Goal: Task Accomplishment & Management: Manage account settings

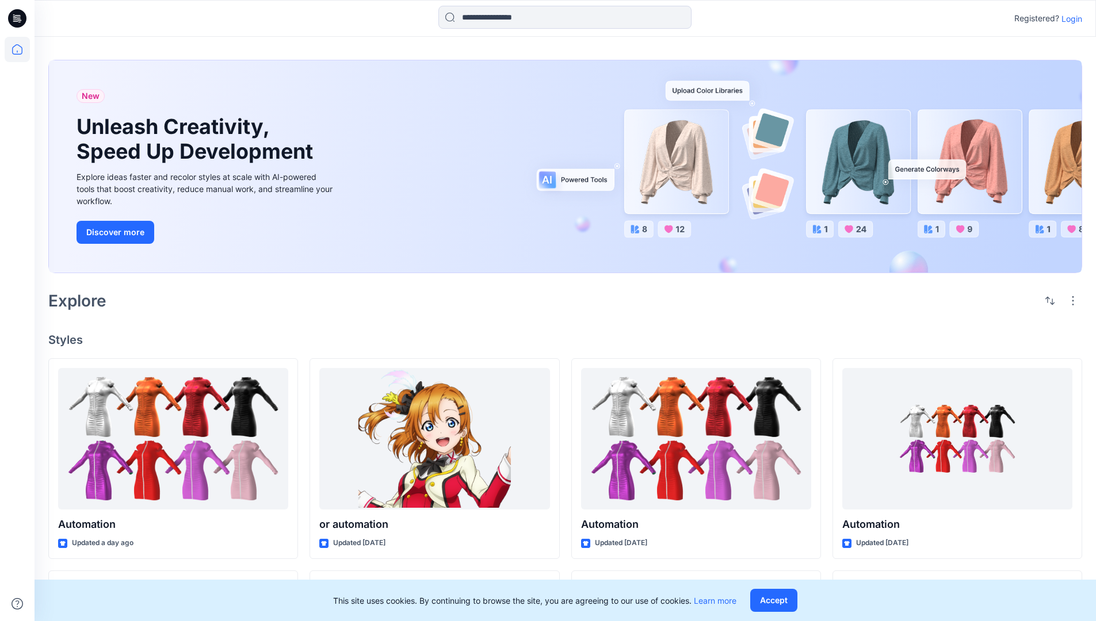
click at [1069, 18] on p "Login" at bounding box center [1071, 19] width 21 height 12
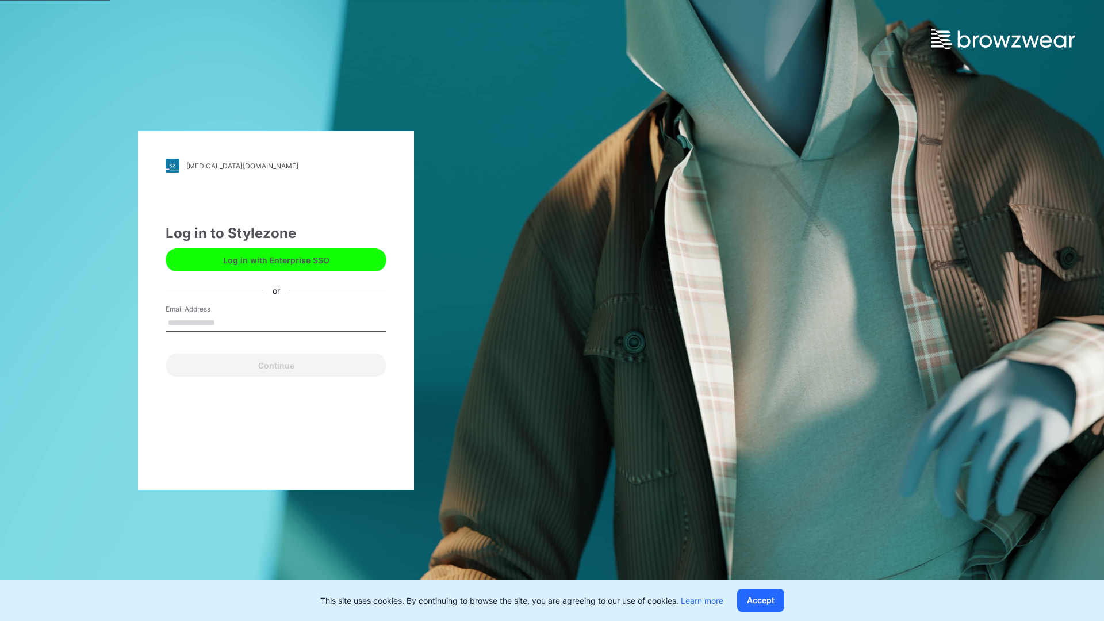
click at [227, 322] on input "Email Address" at bounding box center [276, 323] width 221 height 17
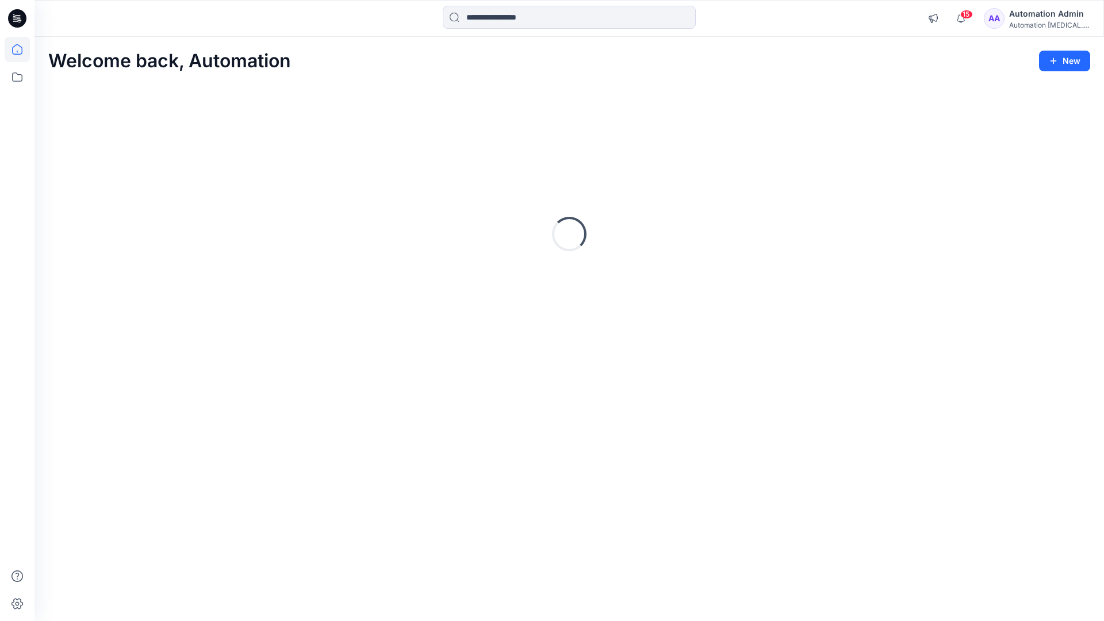
click at [22, 49] on icon at bounding box center [17, 49] width 10 height 10
click at [21, 78] on icon at bounding box center [17, 76] width 25 height 25
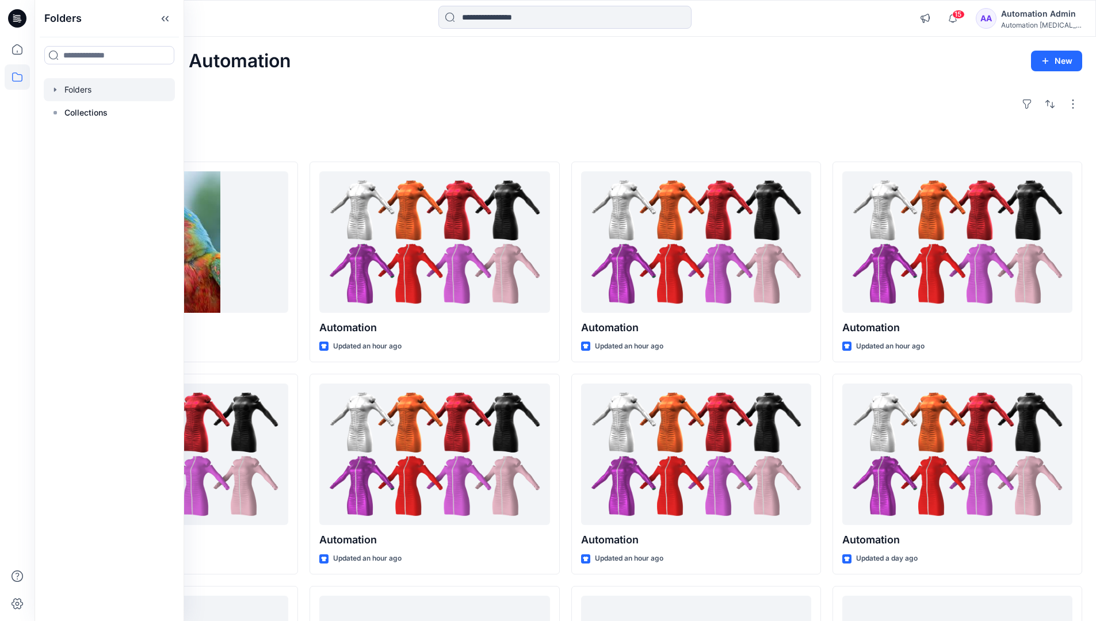
click at [80, 93] on div at bounding box center [109, 89] width 131 height 23
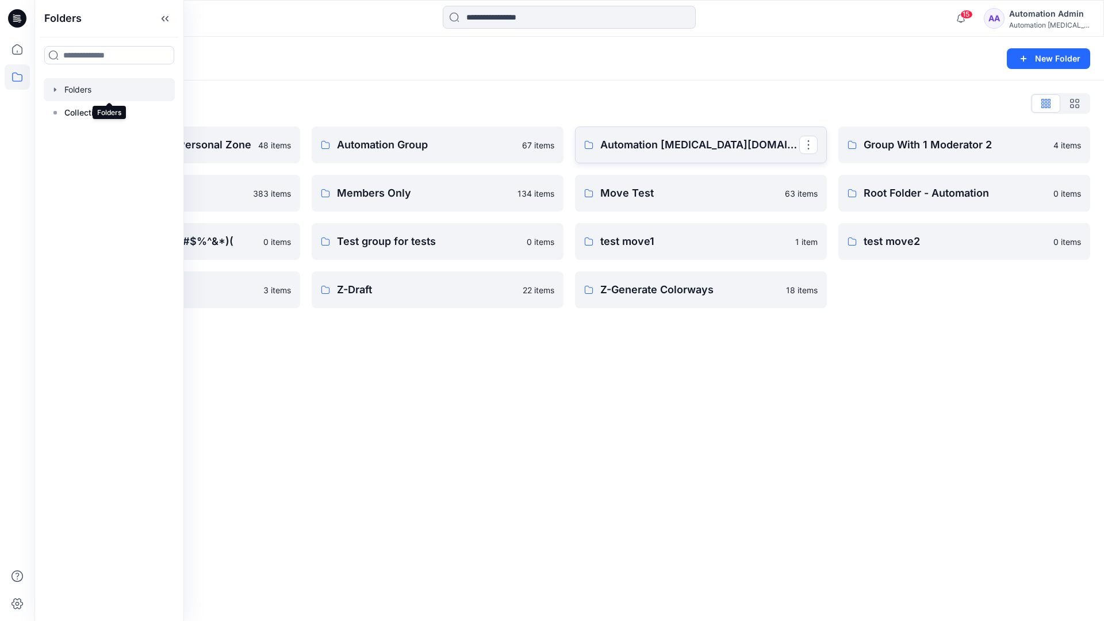
click at [621, 155] on link "Automation testim.io" at bounding box center [701, 145] width 252 height 37
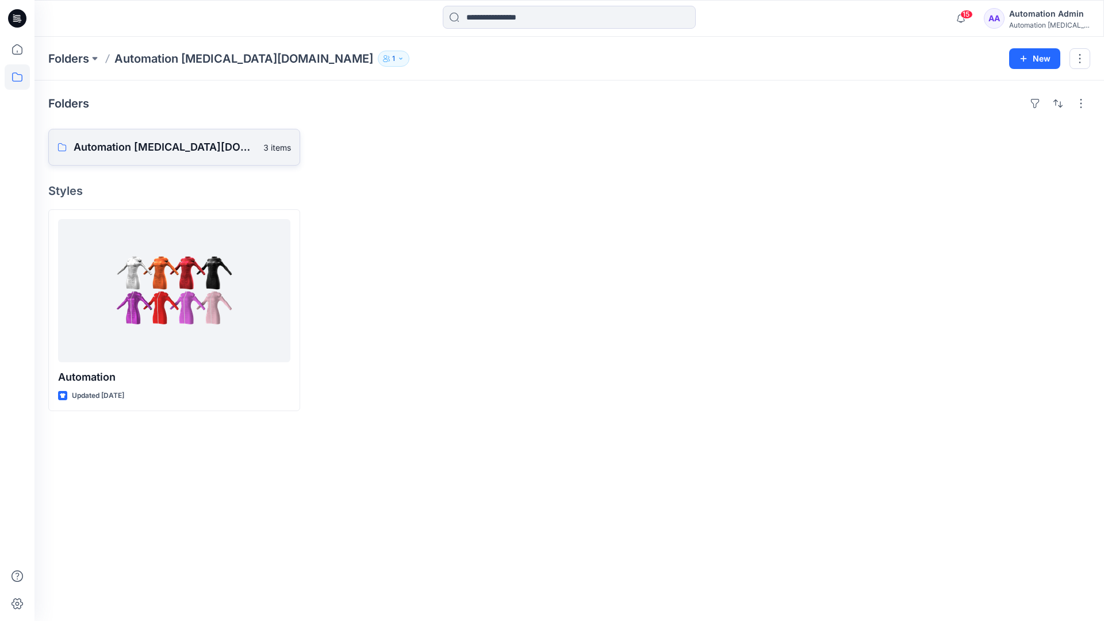
click at [152, 140] on p "Automation testim.io Board" at bounding box center [165, 147] width 183 height 16
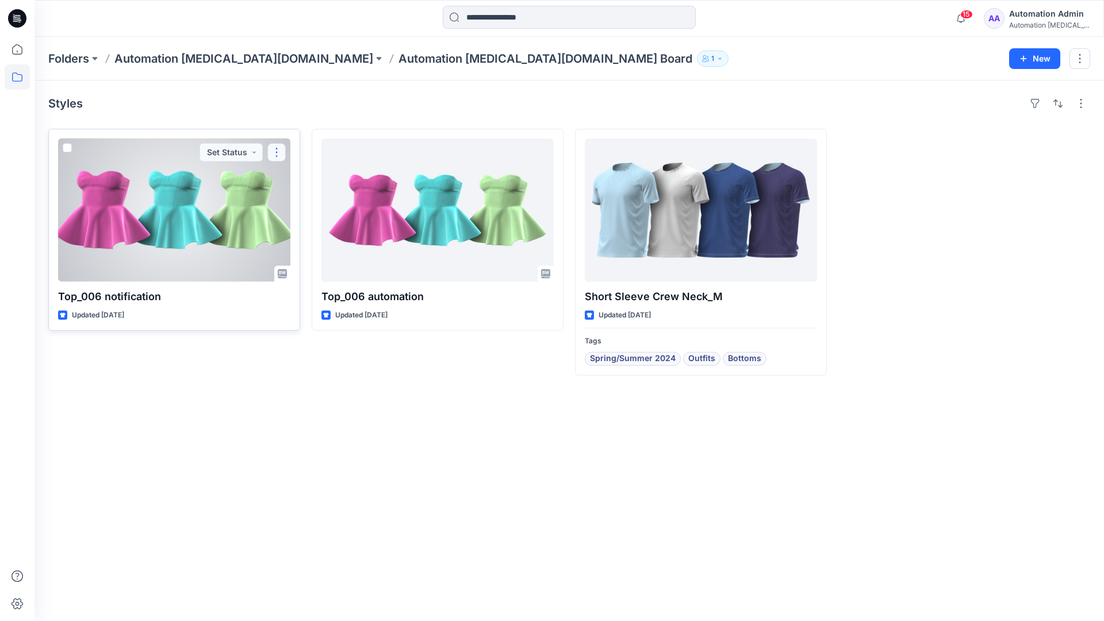
click at [277, 157] on button "button" at bounding box center [276, 152] width 18 height 18
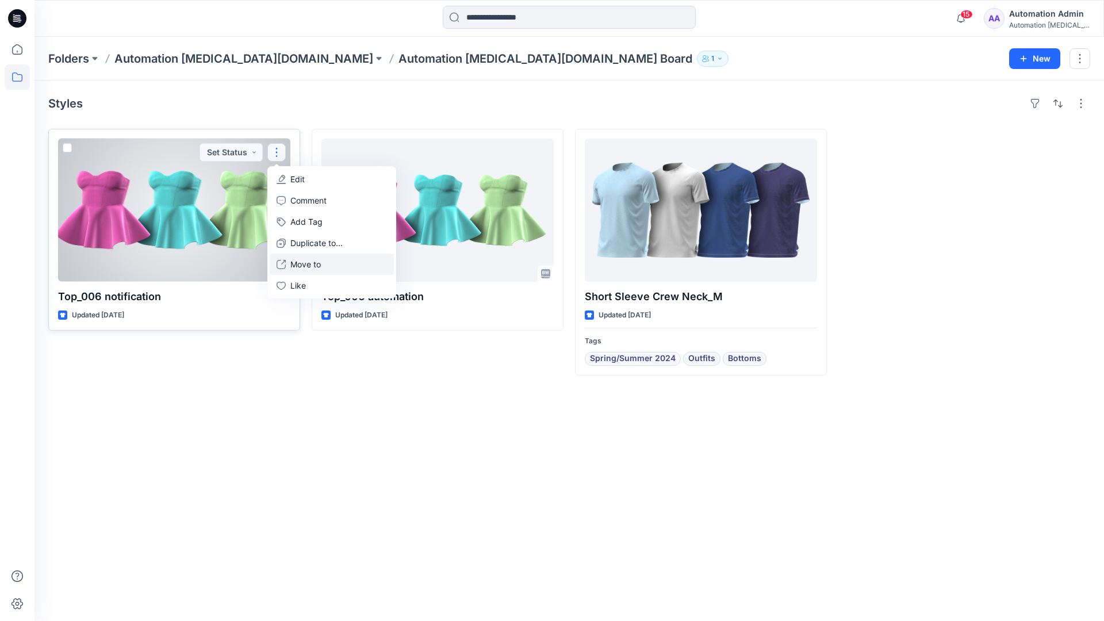
click at [288, 263] on button "Move to" at bounding box center [332, 264] width 124 height 21
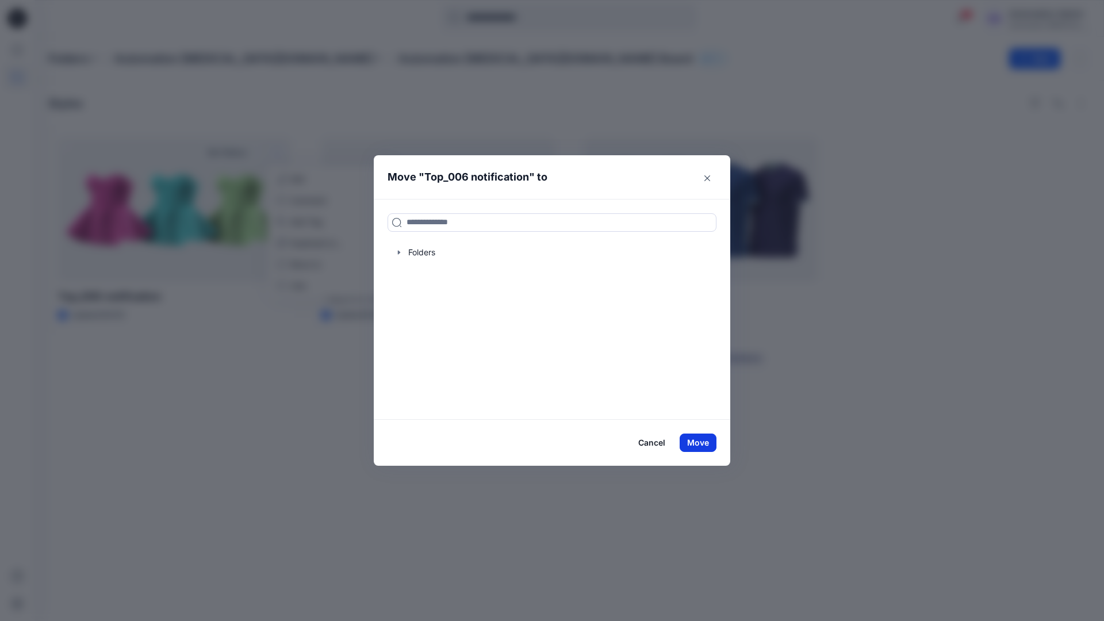
click at [702, 445] on button "Move" at bounding box center [698, 443] width 37 height 18
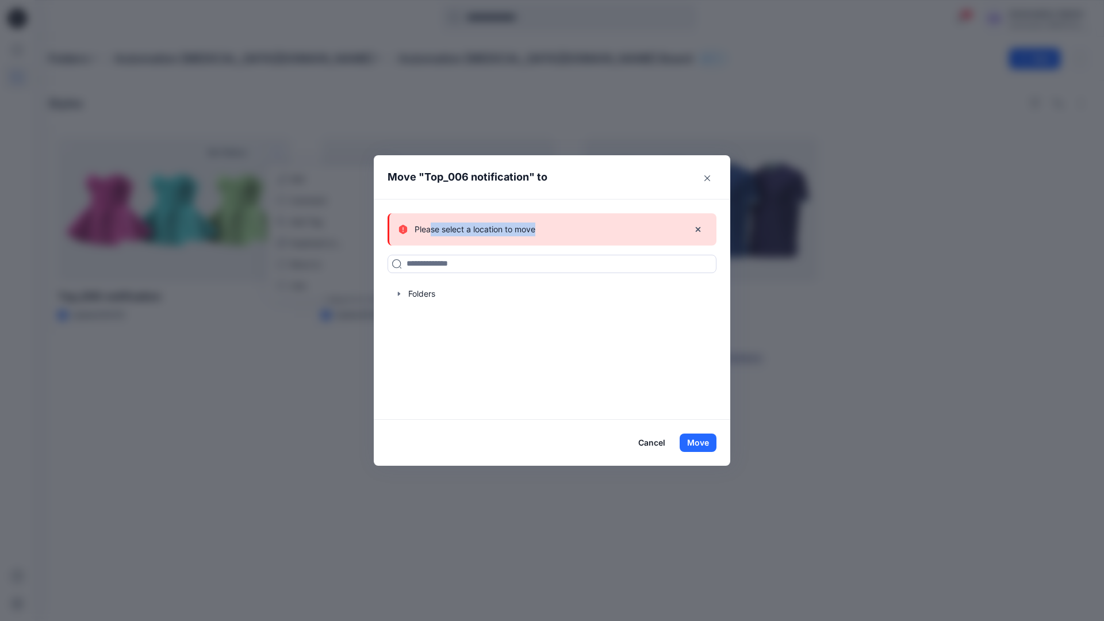
drag, startPoint x: 702, startPoint y: 445, endPoint x: 431, endPoint y: 226, distance: 348.1
click at [431, 226] on div "Please select a location to move" at bounding box center [539, 230] width 281 height 14
click at [698, 231] on icon "button" at bounding box center [698, 229] width 9 height 9
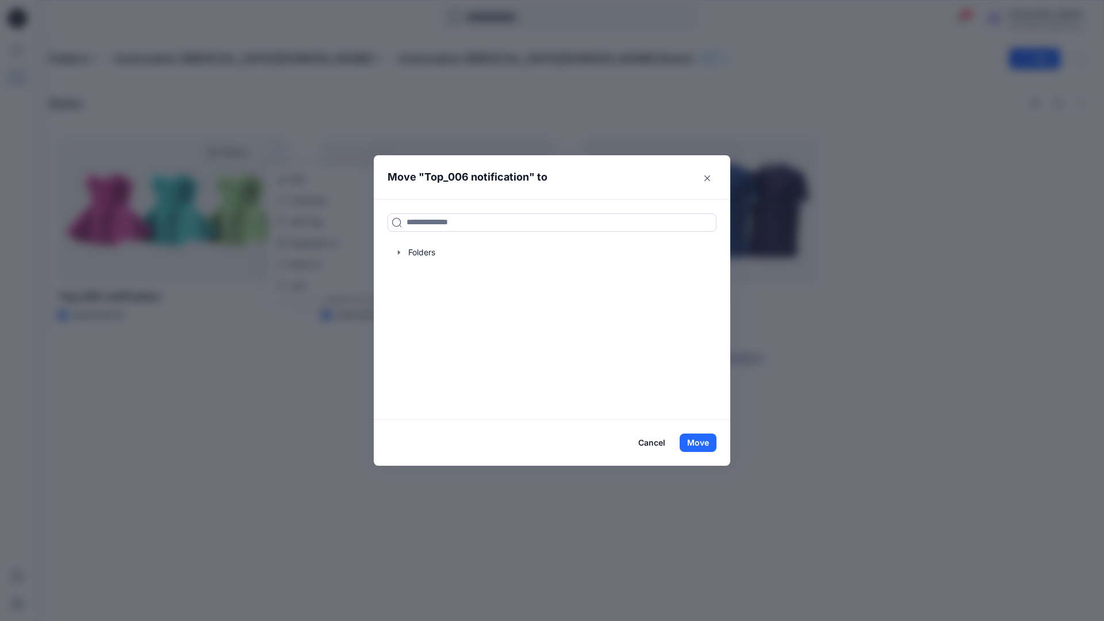
click at [651, 444] on button "Cancel" at bounding box center [652, 443] width 42 height 18
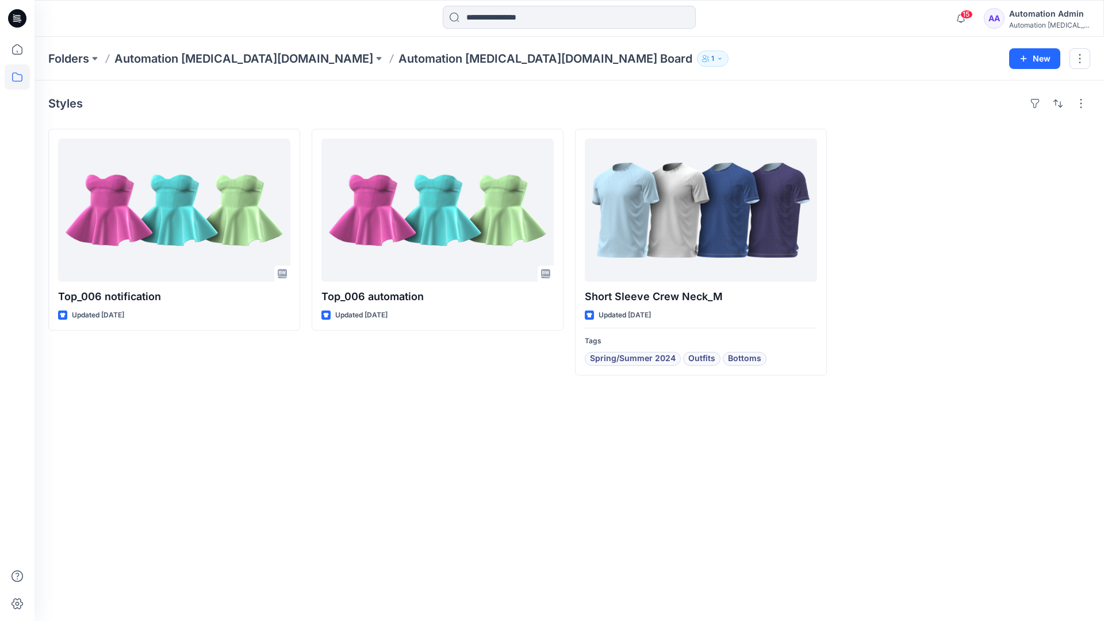
click at [1025, 21] on div "Automation testim..." at bounding box center [1050, 25] width 81 height 9
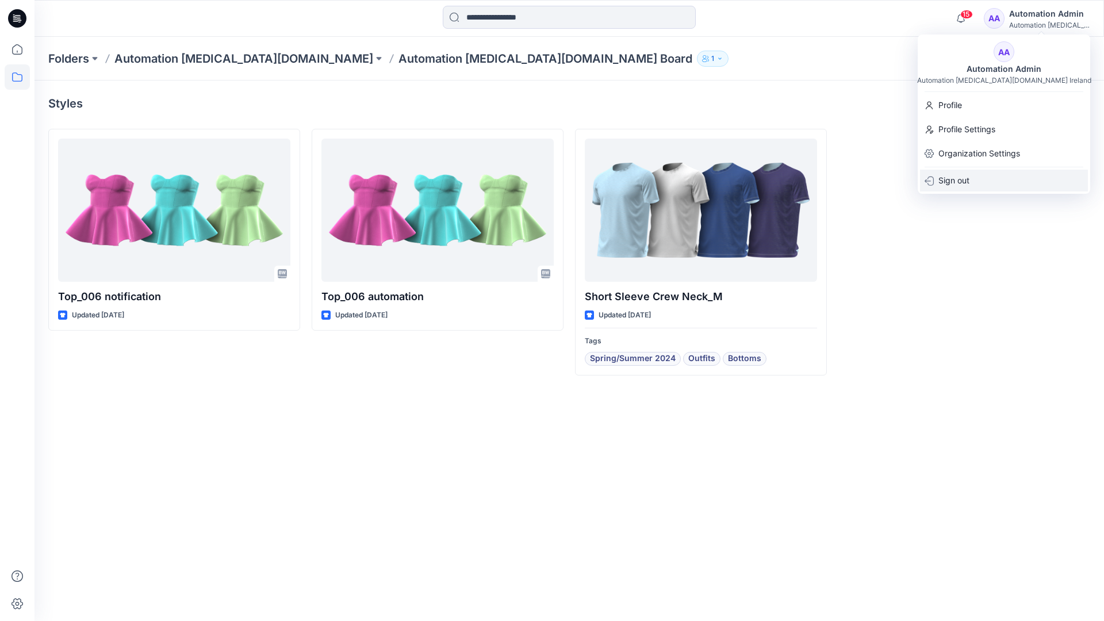
click at [970, 186] on p "Sign out" at bounding box center [954, 181] width 31 height 22
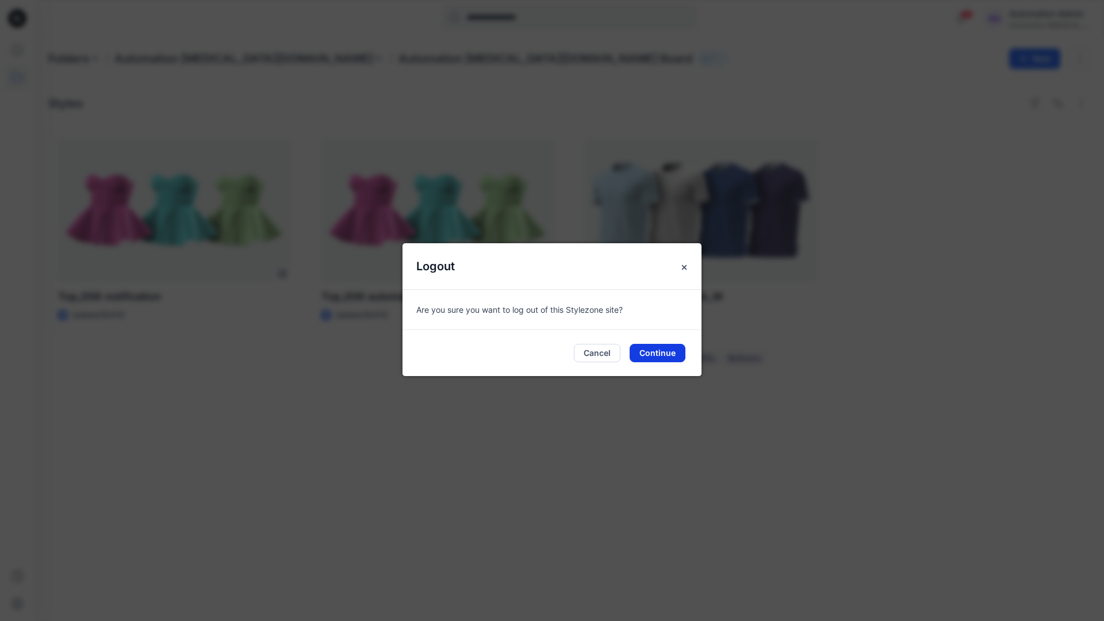
click at [670, 349] on button "Continue" at bounding box center [658, 353] width 56 height 18
